Goal: Task Accomplishment & Management: Use online tool/utility

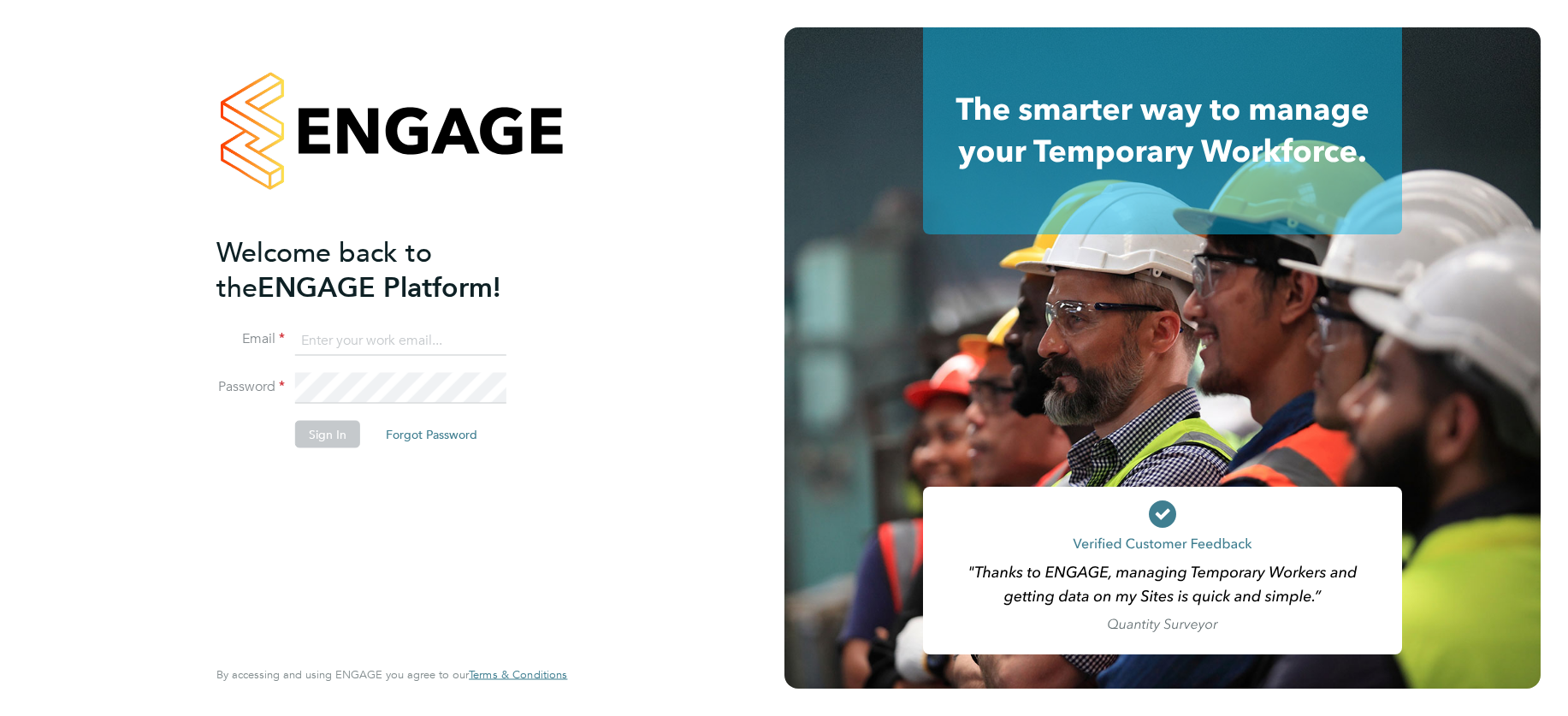
click at [410, 338] on input at bounding box center [400, 340] width 211 height 31
type input "support@engagelabs.io"
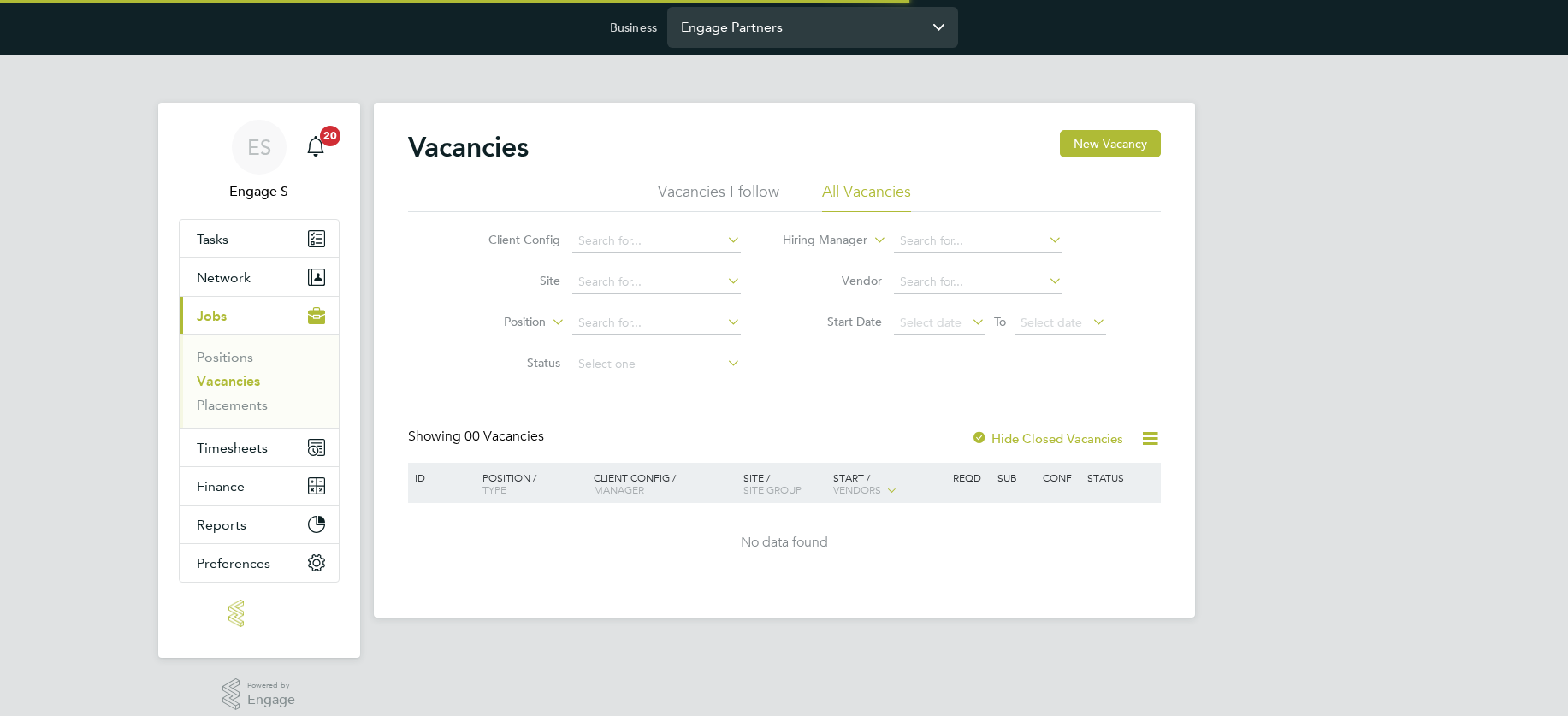
click at [791, 32] on input "Engage Partners" at bounding box center [812, 26] width 291 height 40
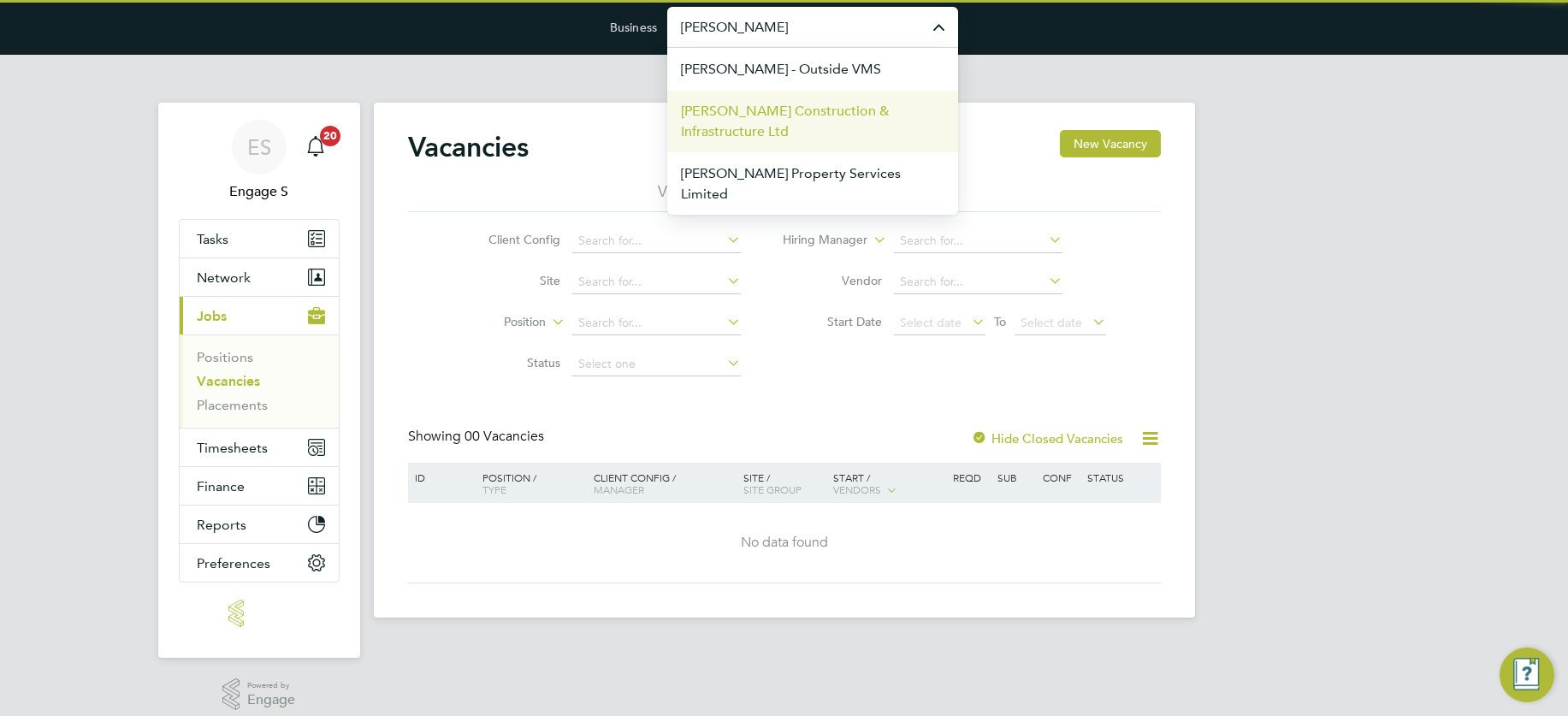
click at [787, 113] on span "[PERSON_NAME] Construction & Infrastructure Ltd" at bounding box center [812, 122] width 264 height 41
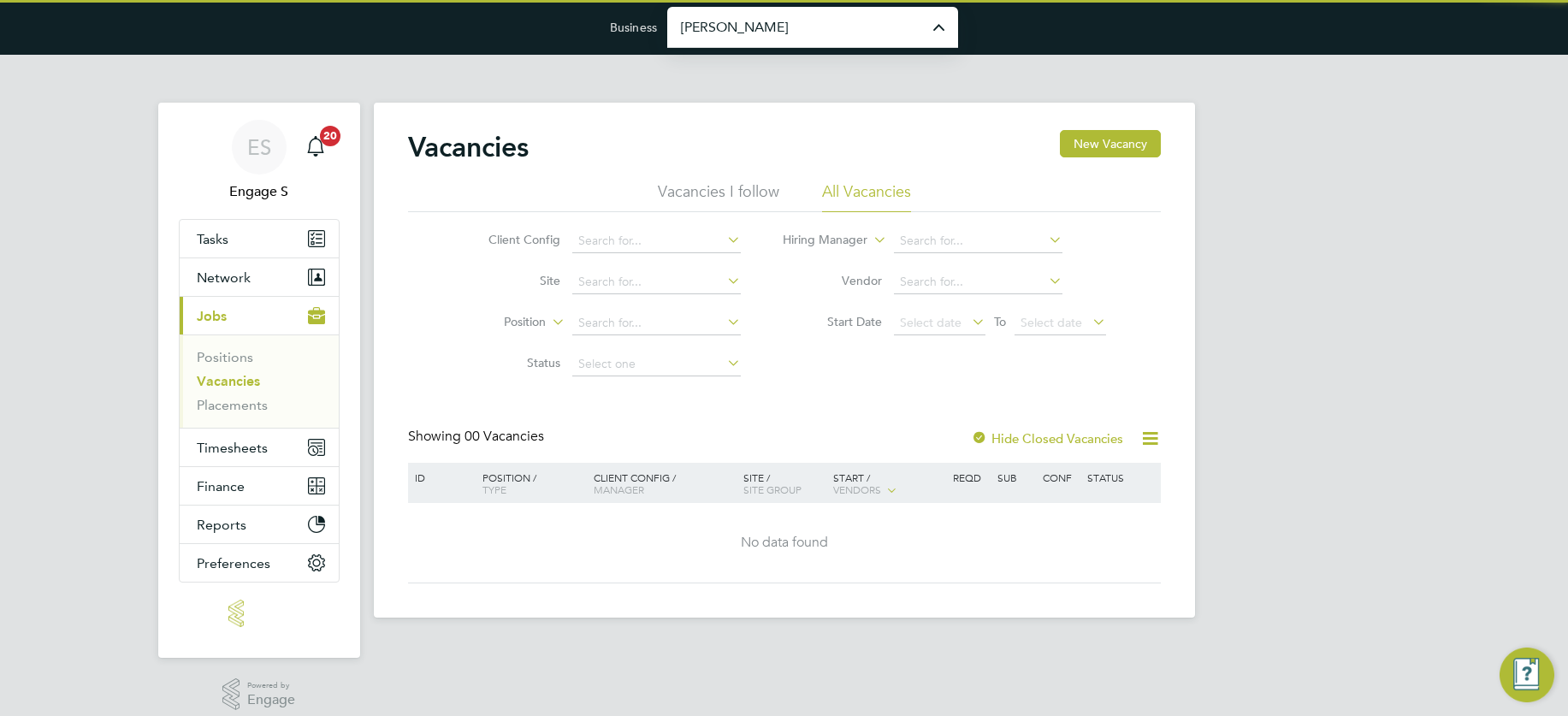
type input "[PERSON_NAME] Construction & Infrastructure Ltd"
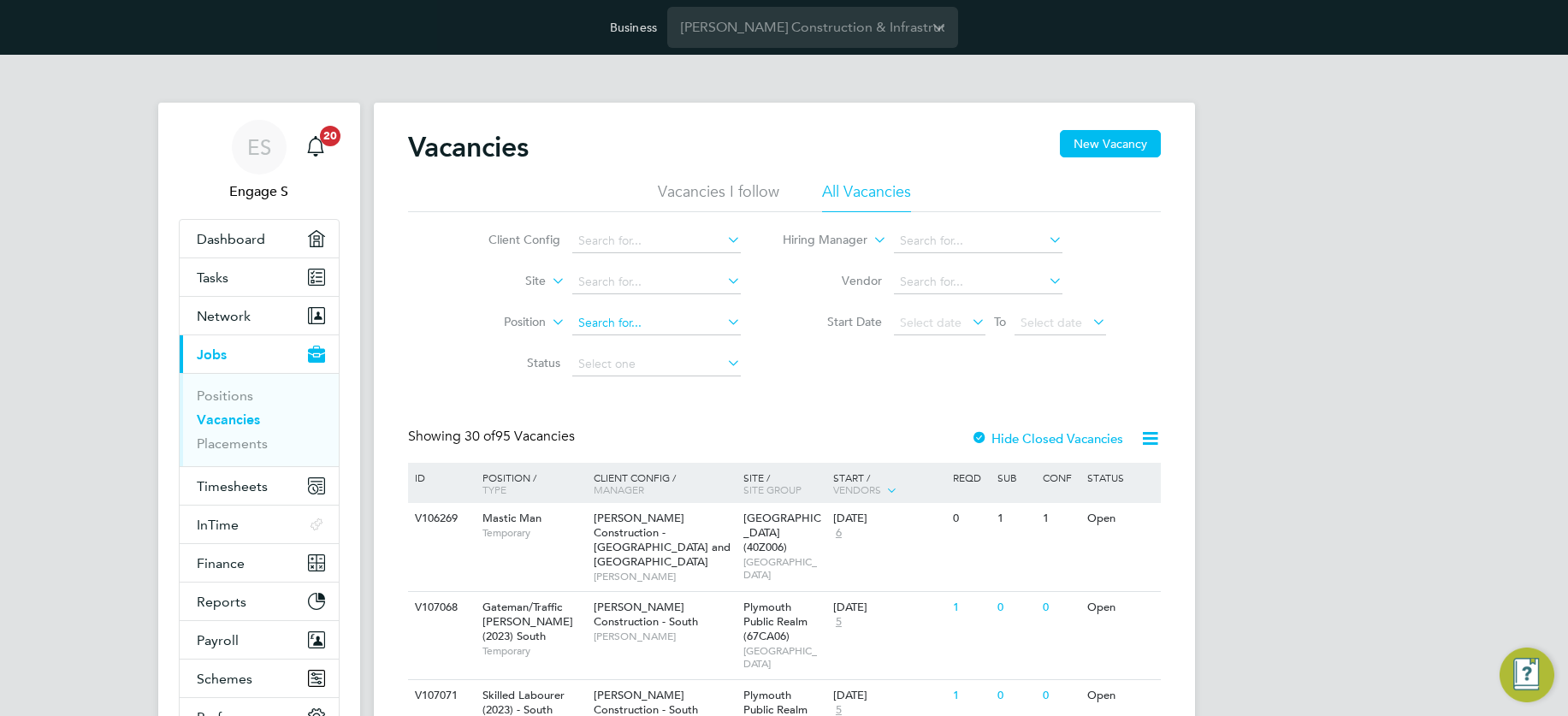
click at [604, 331] on input at bounding box center [656, 323] width 168 height 24
click at [629, 318] on input at bounding box center [656, 323] width 168 height 24
click at [238, 564] on span "Finance" at bounding box center [220, 563] width 48 height 17
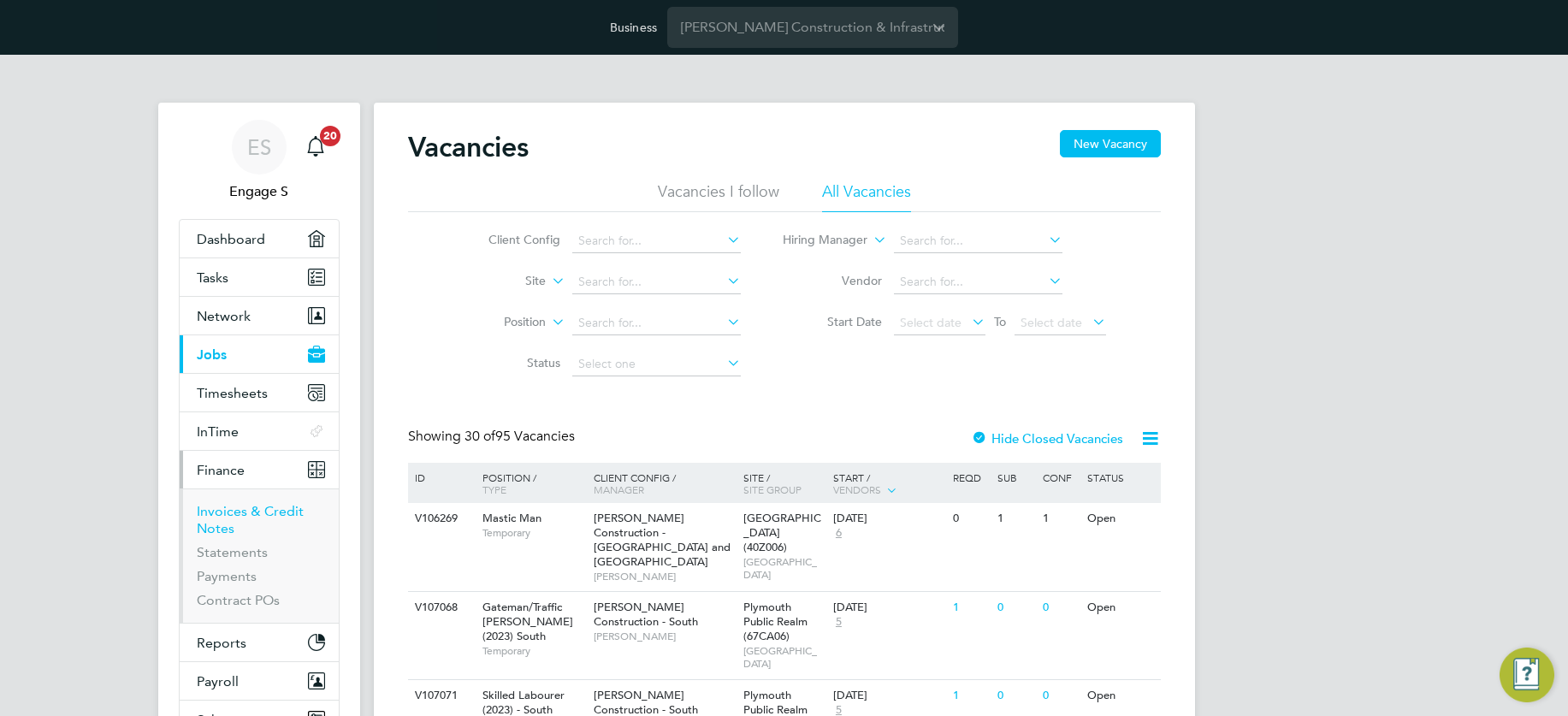
click at [227, 516] on link "Invoices & Credit Notes" at bounding box center [250, 519] width 107 height 33
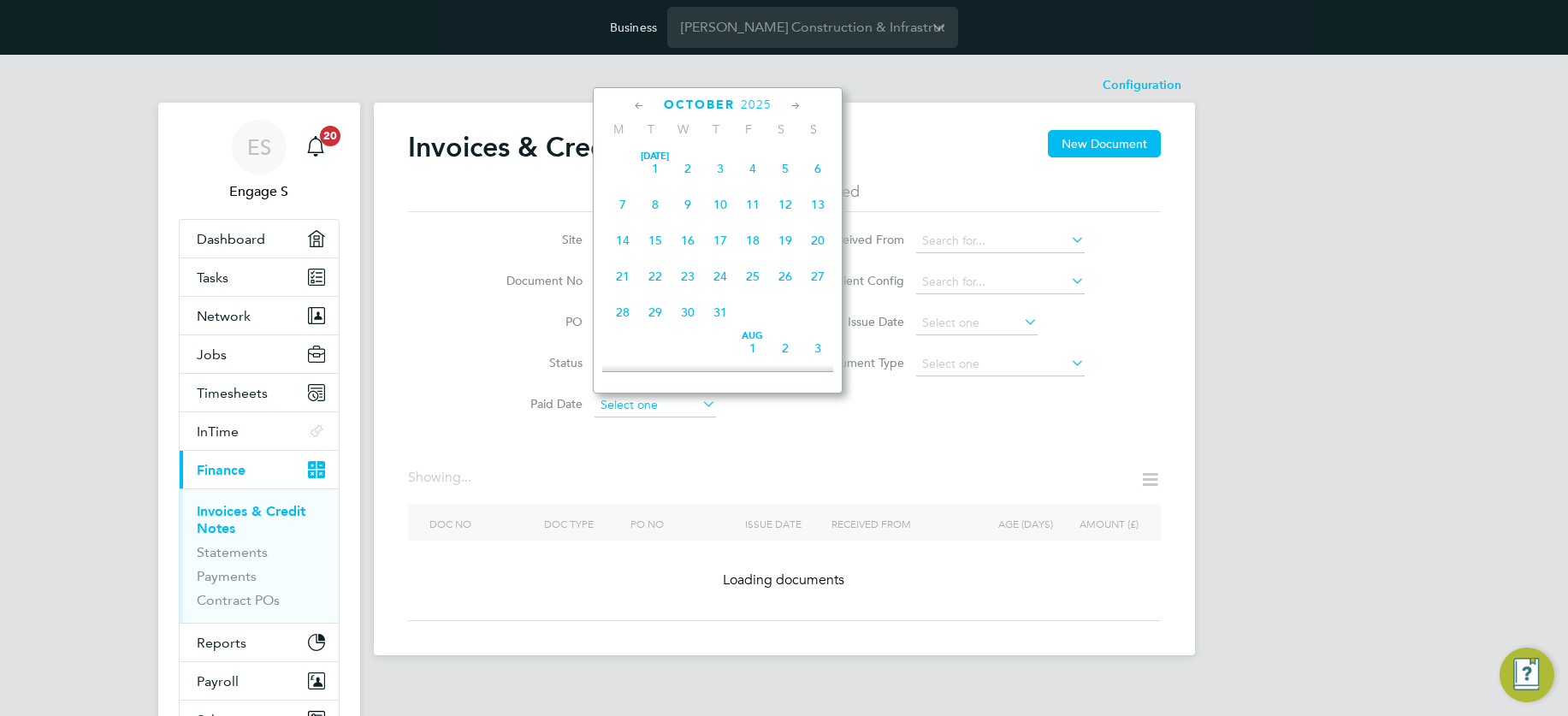
click at [653, 405] on input at bounding box center [655, 406] width 122 height 24
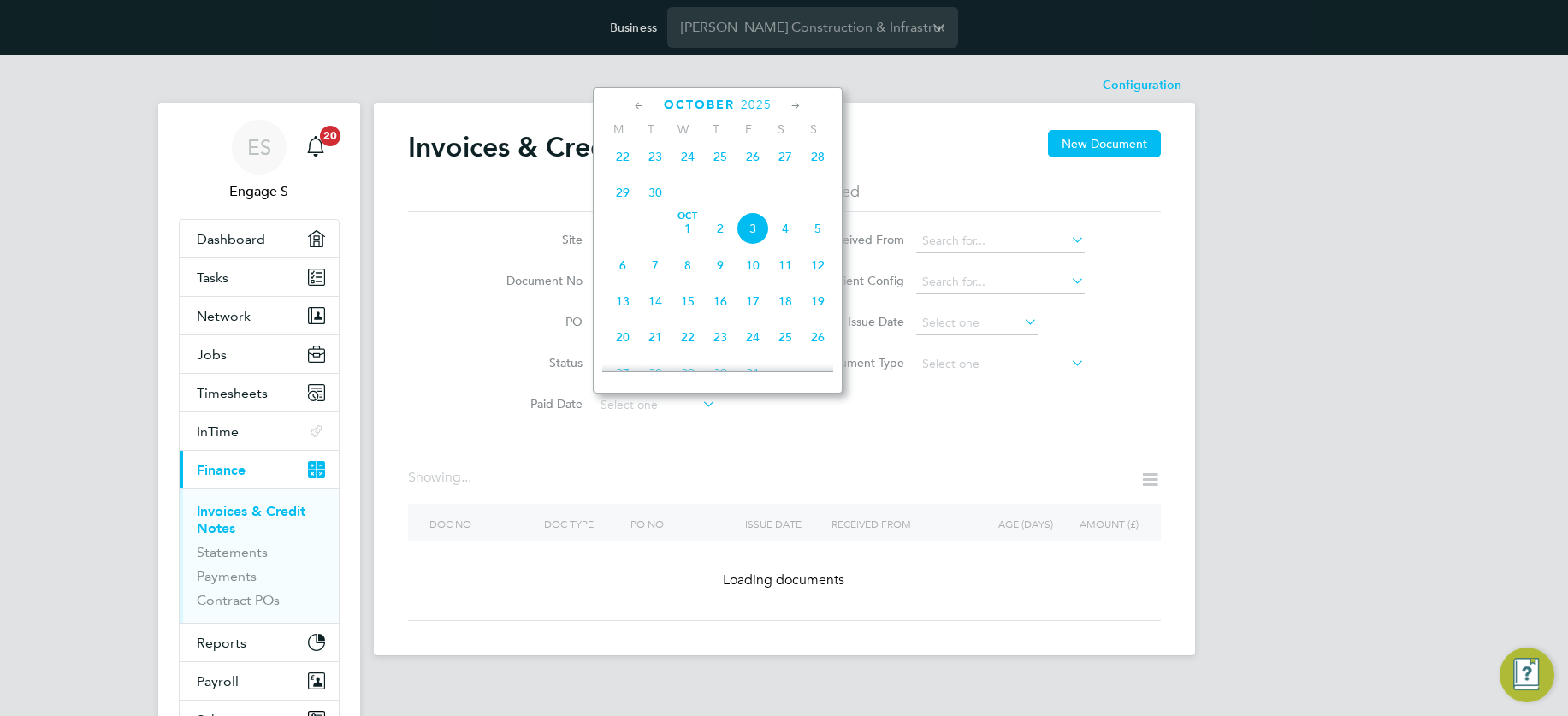
click at [749, 233] on span "3" at bounding box center [752, 228] width 32 height 32
type input "03 Oct 2025"
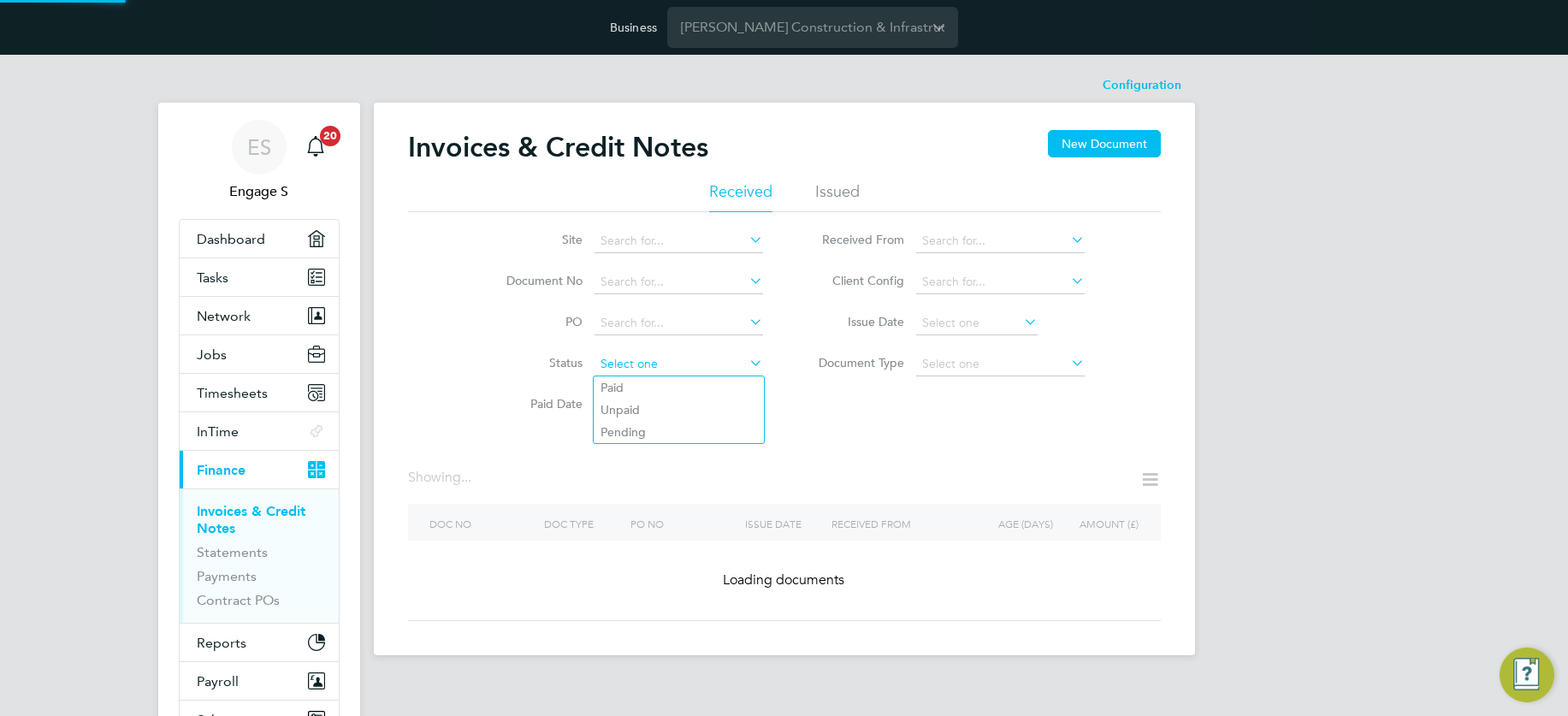
click at [690, 359] on input at bounding box center [678, 364] width 168 height 24
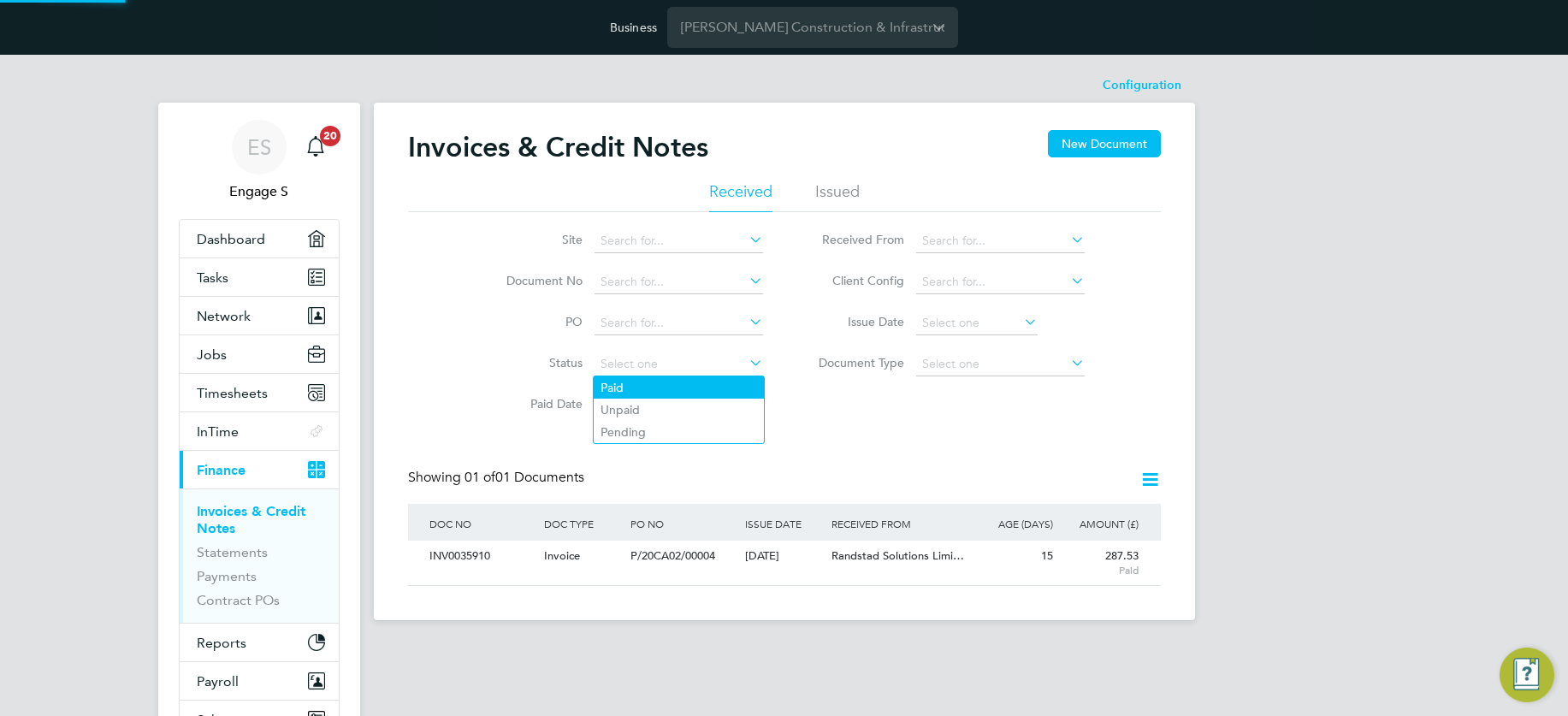
scroll to position [32, 145]
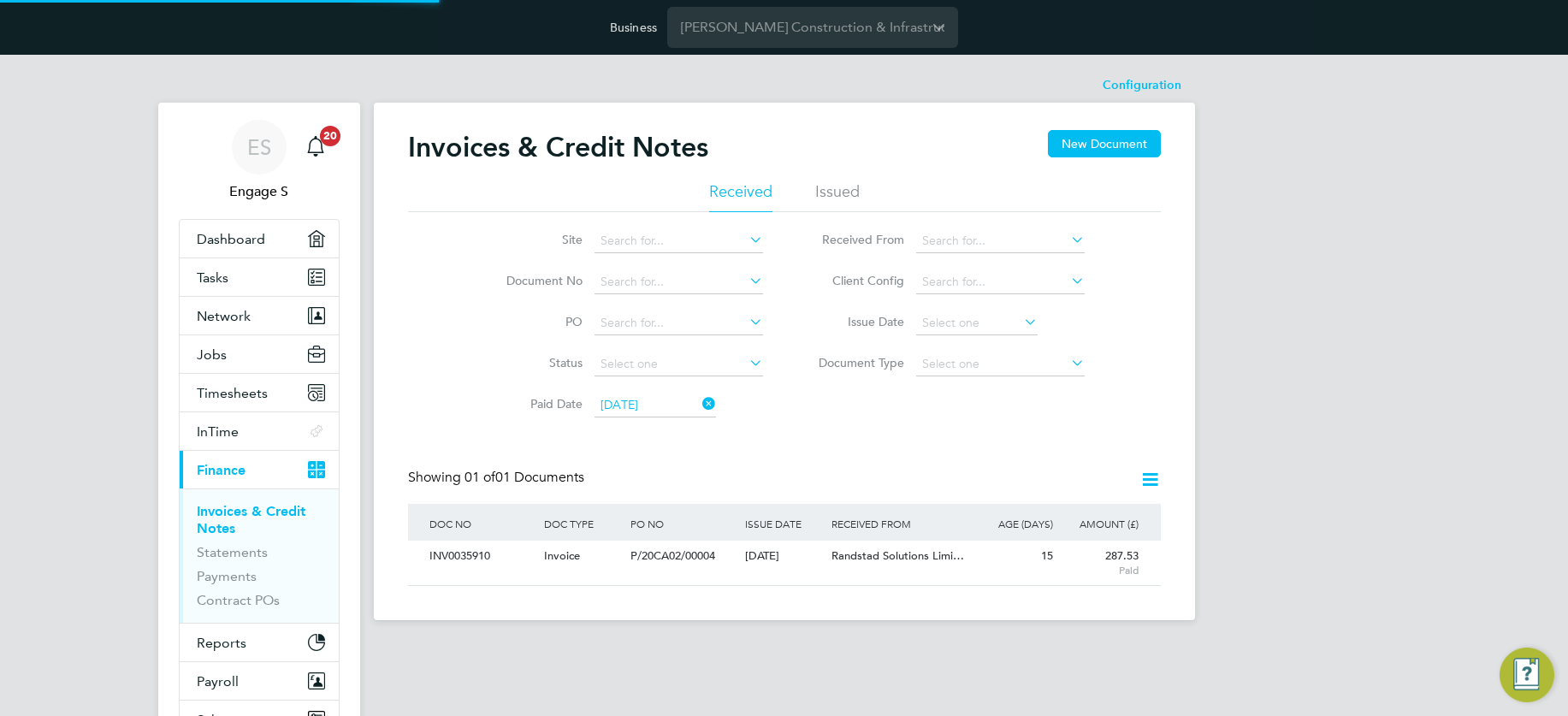
click at [643, 389] on li "Paid" at bounding box center [678, 387] width 170 height 22
type input "Paid"
click at [1150, 474] on icon at bounding box center [1151, 480] width 21 height 21
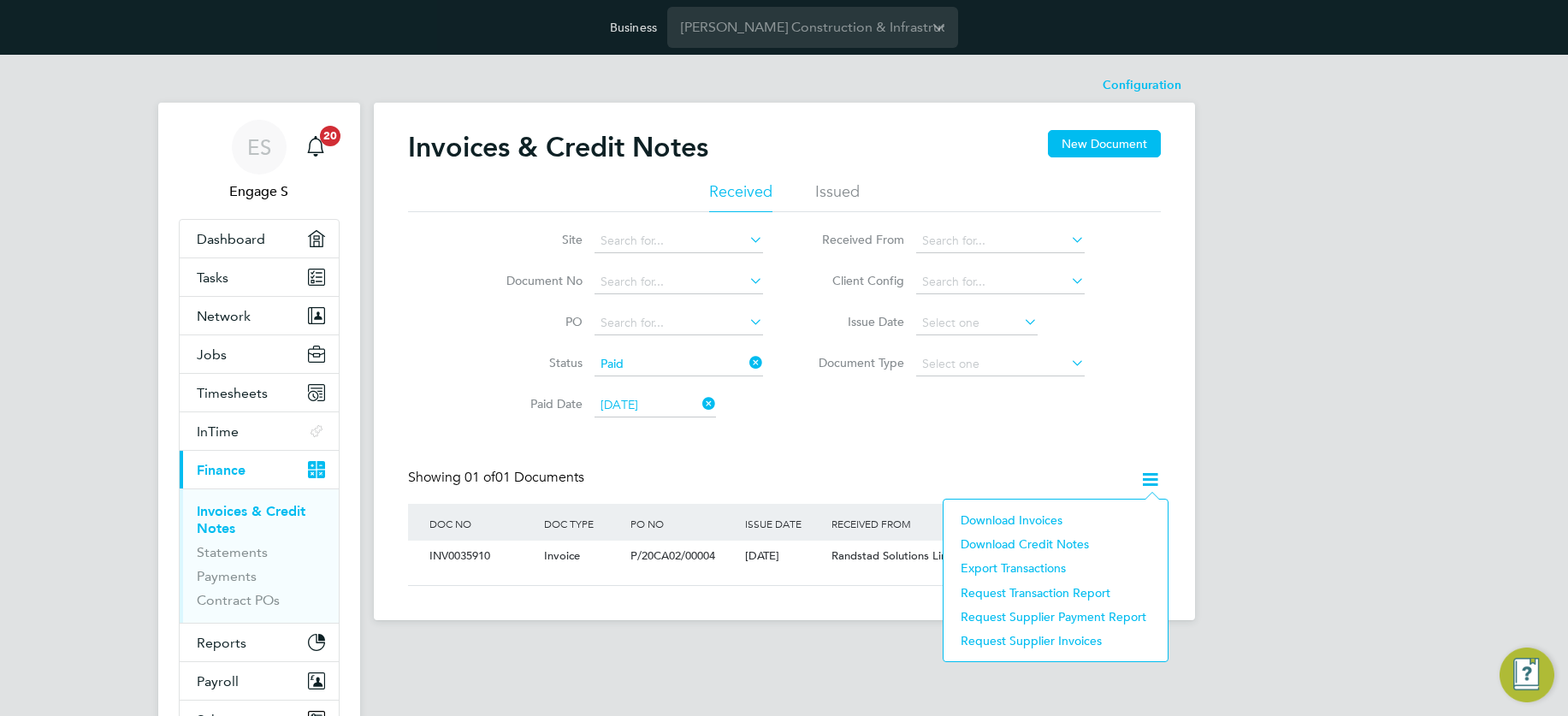
click at [1038, 516] on li "Download Invoices" at bounding box center [1055, 520] width 207 height 24
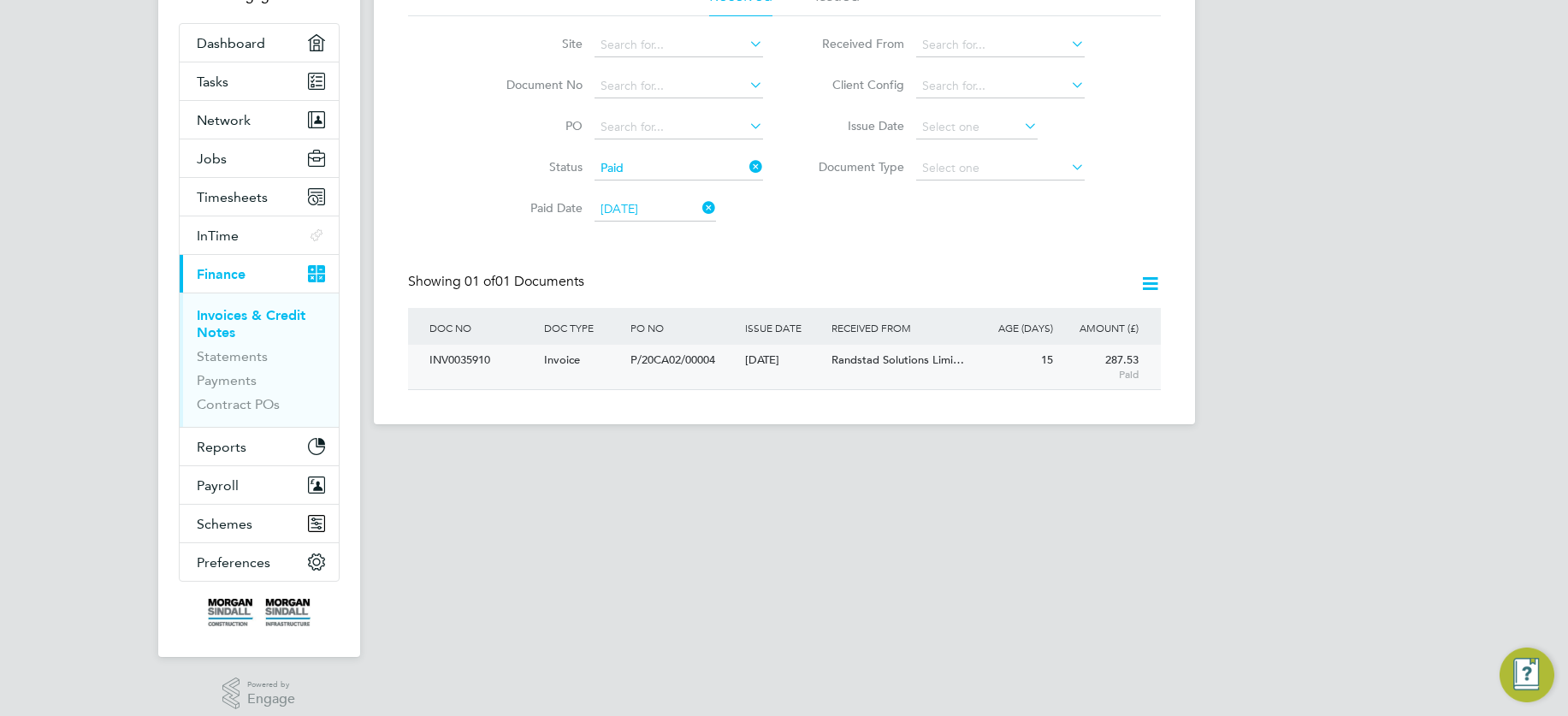
scroll to position [210, 0]
